Goal: Task Accomplishment & Management: Manage account settings

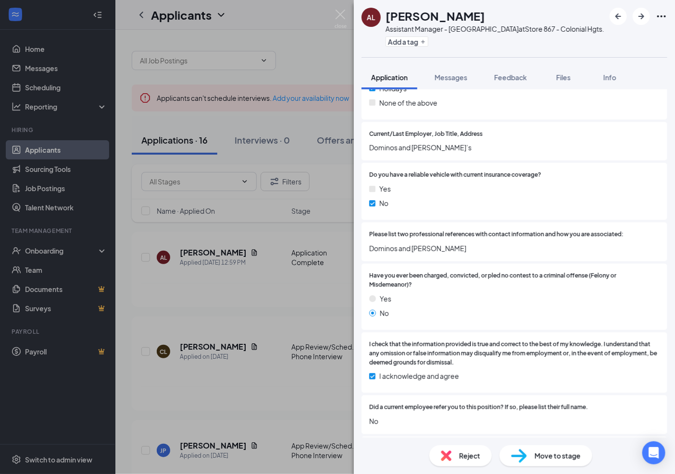
scroll to position [534, 0]
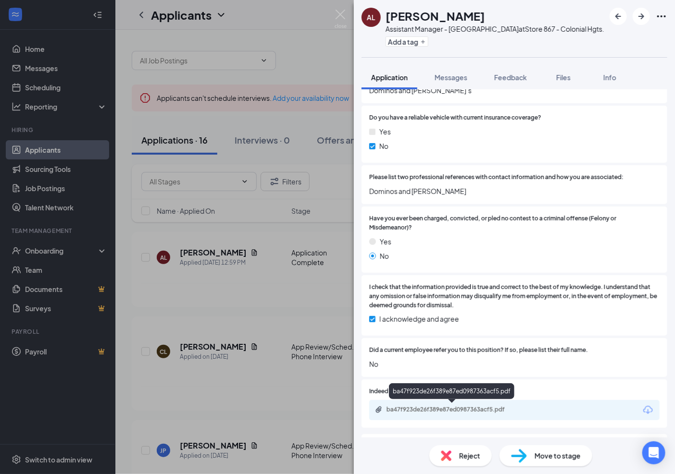
click at [444, 407] on div "ba47f923de26f389e87ed0987363acf5.pdf" at bounding box center [454, 410] width 135 height 8
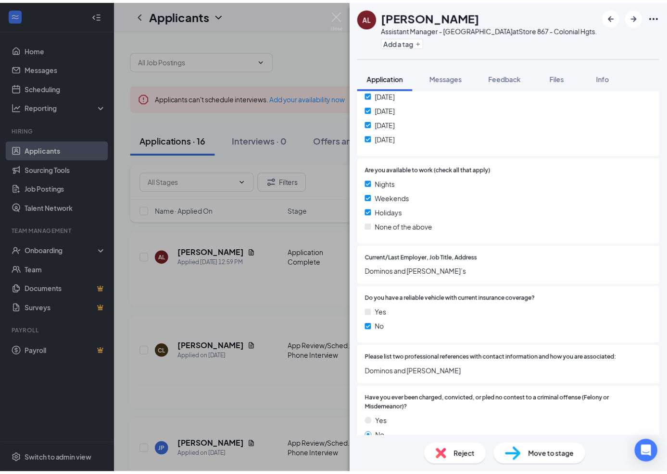
scroll to position [0, 0]
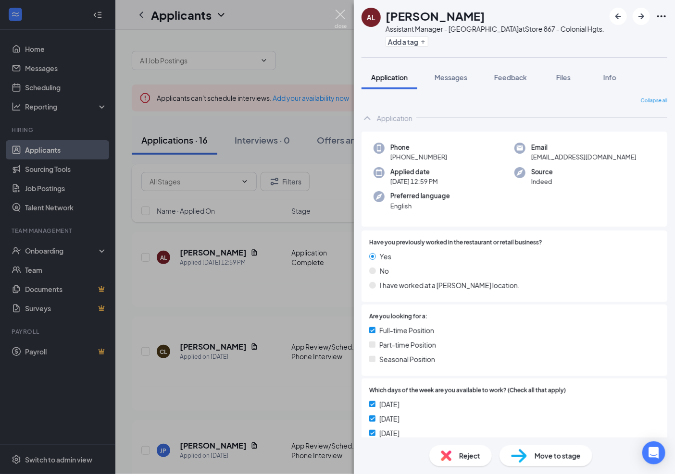
click at [342, 13] on img at bounding box center [341, 19] width 12 height 19
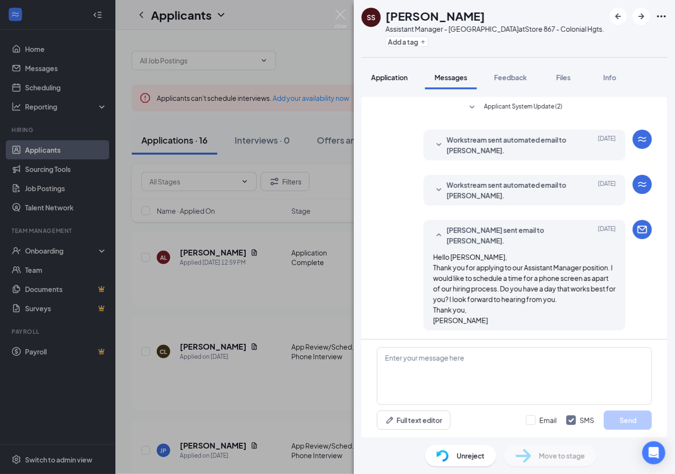
click at [387, 78] on span "Application" at bounding box center [389, 77] width 37 height 9
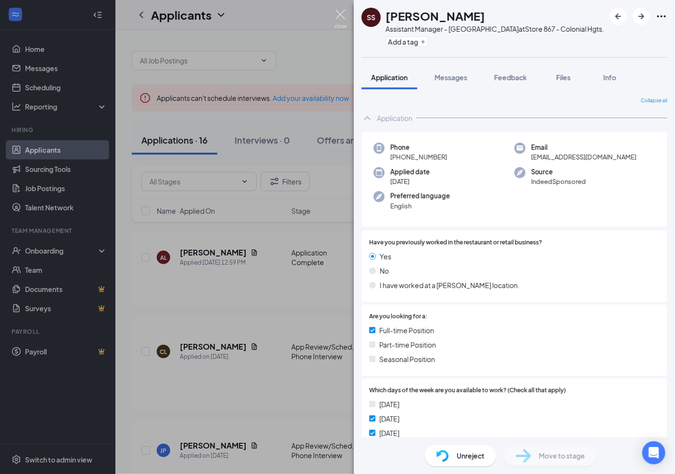
click at [342, 13] on img at bounding box center [341, 19] width 12 height 19
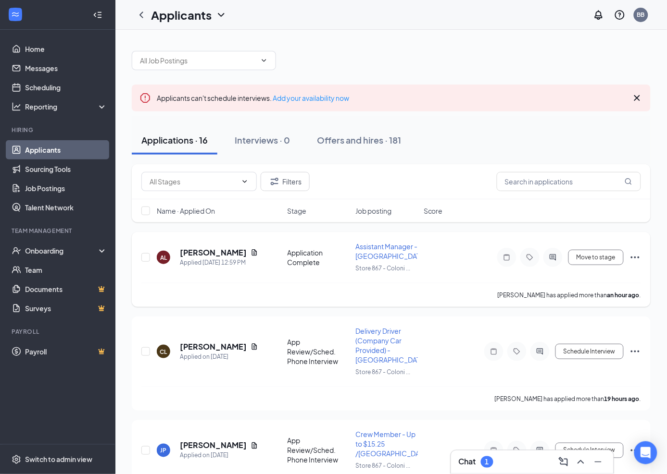
click at [218, 253] on h5 "[PERSON_NAME]" at bounding box center [213, 253] width 67 height 11
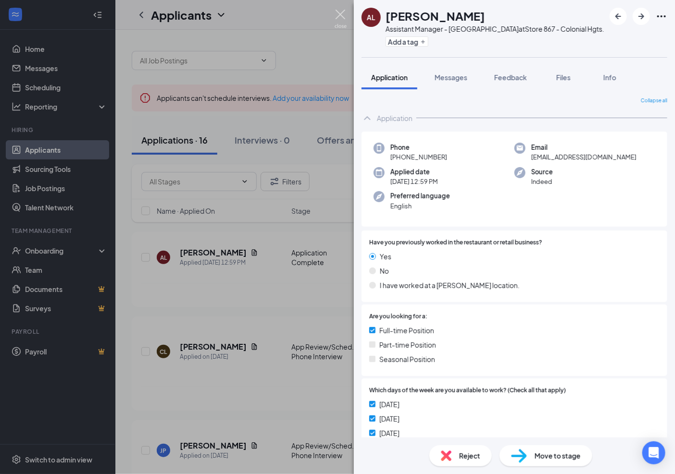
click at [340, 12] on img at bounding box center [341, 19] width 12 height 19
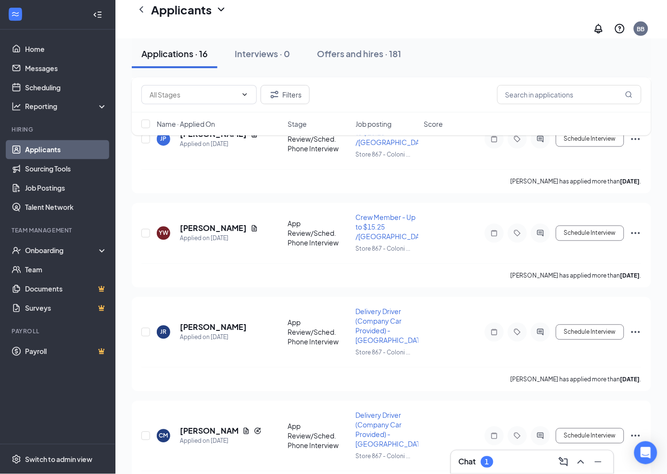
scroll to position [374, 0]
